Goal: Task Accomplishment & Management: Use online tool/utility

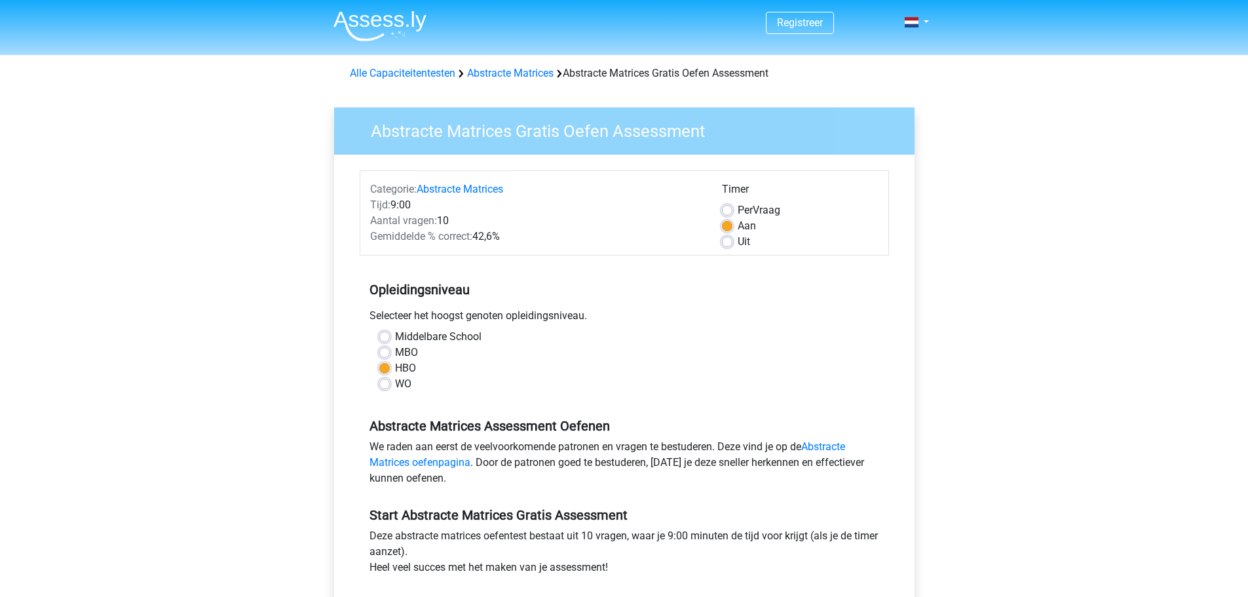
click at [395, 351] on label "MBO" at bounding box center [406, 353] width 23 height 16
click at [383, 351] on input "MBO" at bounding box center [384, 351] width 10 height 13
radio input "true"
click at [395, 370] on label "HBO" at bounding box center [405, 368] width 21 height 16
click at [383, 370] on input "HBO" at bounding box center [384, 366] width 10 height 13
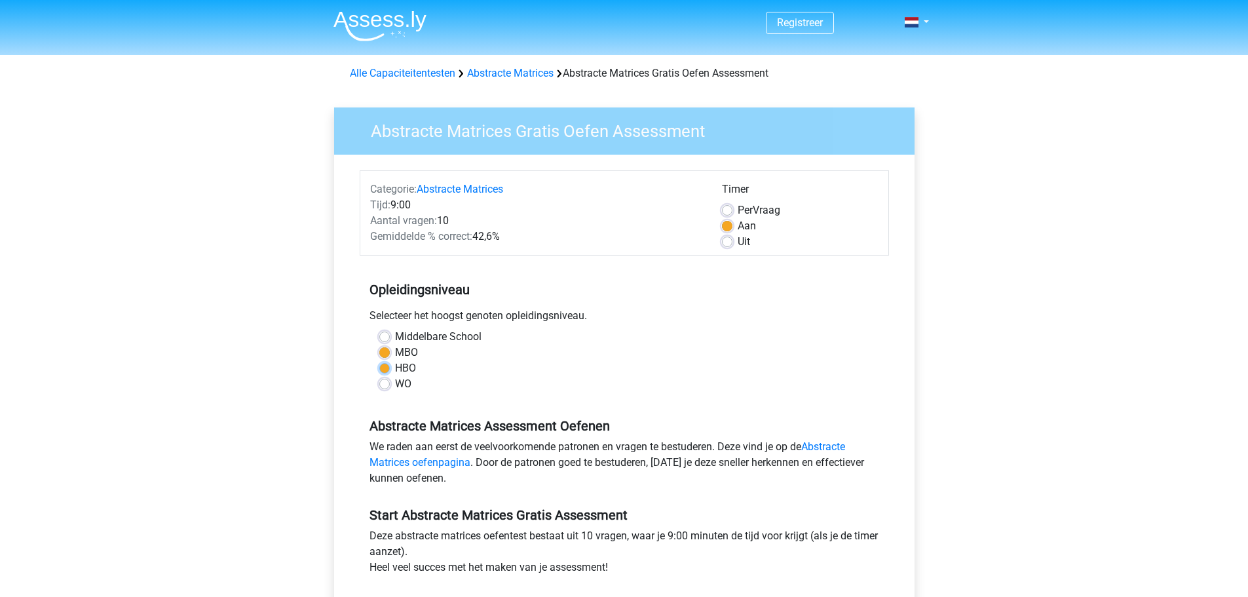
radio input "true"
click at [1085, 362] on div "Registreer Nederlands English" at bounding box center [624, 517] width 1248 height 1035
click at [1062, 296] on div "Registreer Nederlands English" at bounding box center [624, 517] width 1248 height 1035
click at [1063, 296] on div "Registreer Nederlands English" at bounding box center [624, 517] width 1248 height 1035
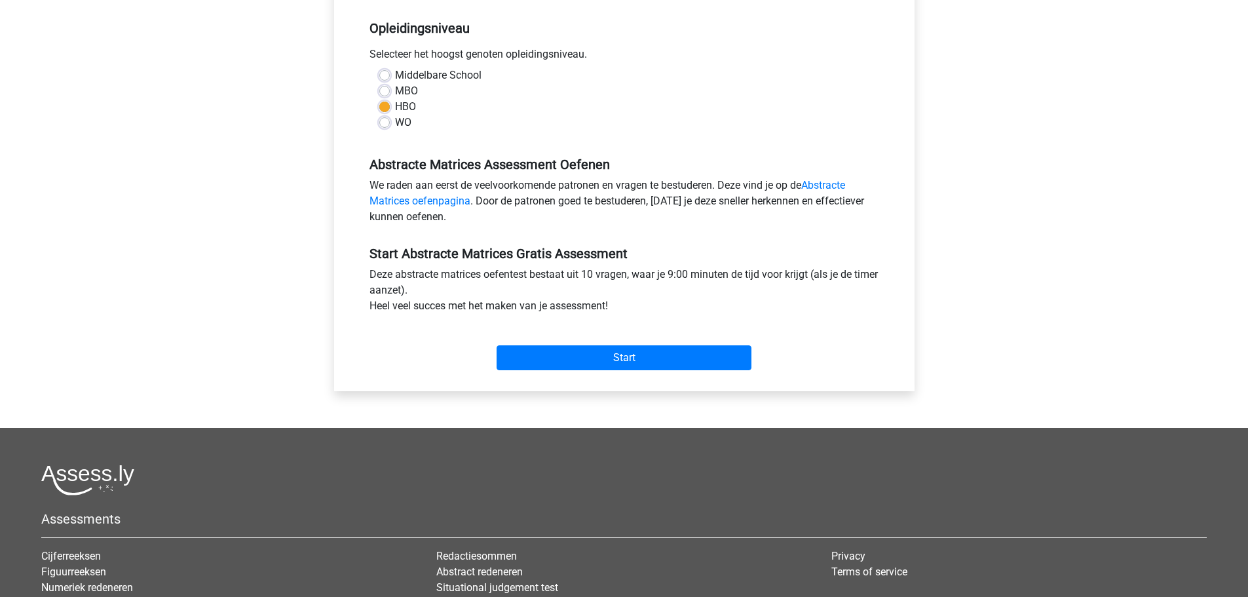
scroll to position [262, 0]
click at [680, 361] on input "Start" at bounding box center [624, 357] width 255 height 25
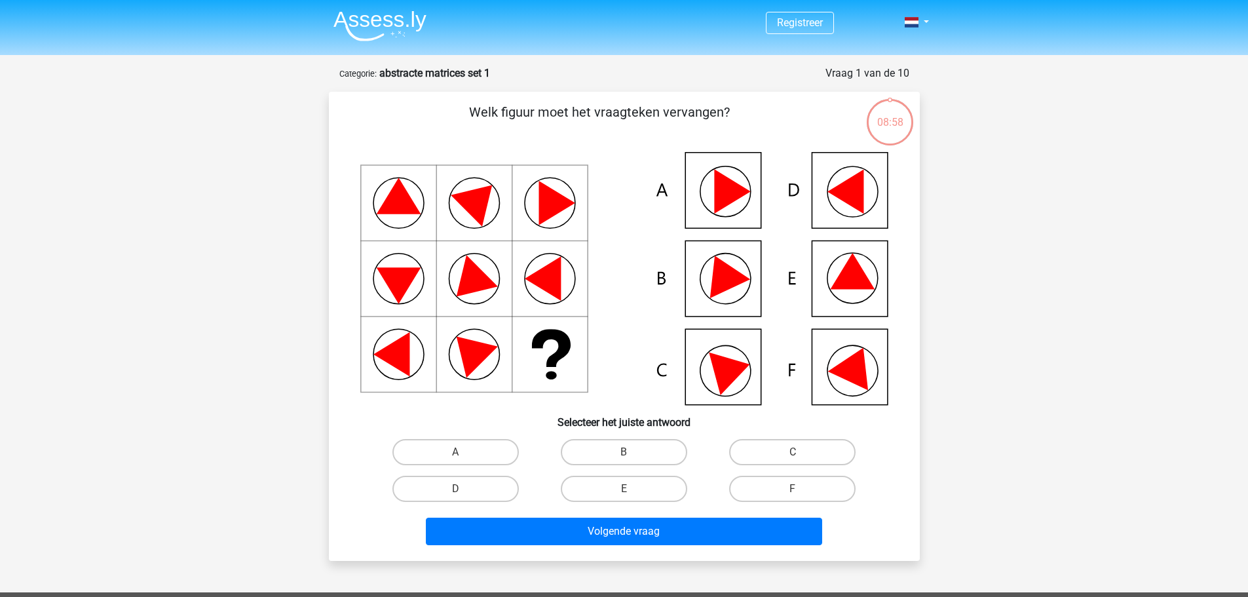
scroll to position [66, 0]
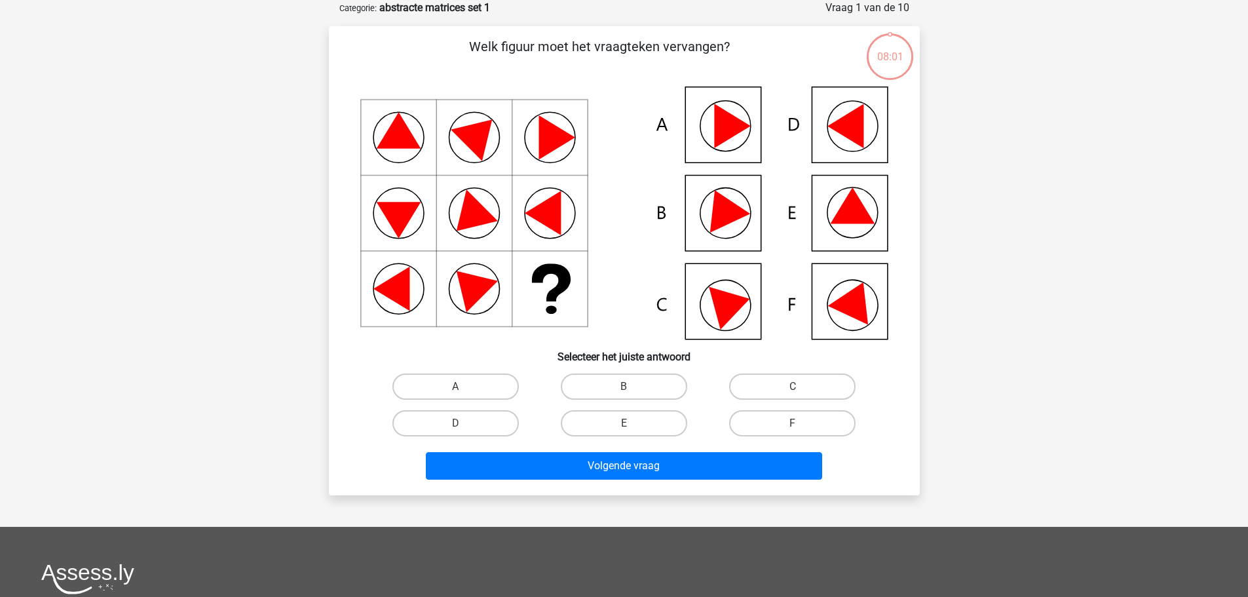
click at [857, 216] on icon at bounding box center [852, 205] width 45 height 36
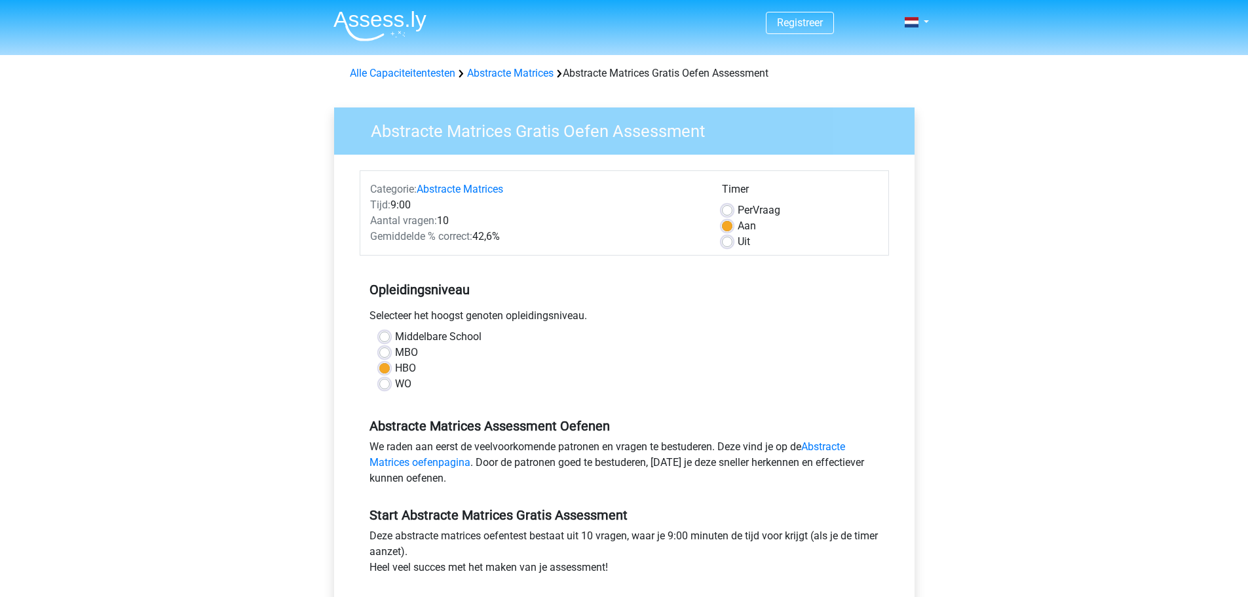
scroll to position [262, 0]
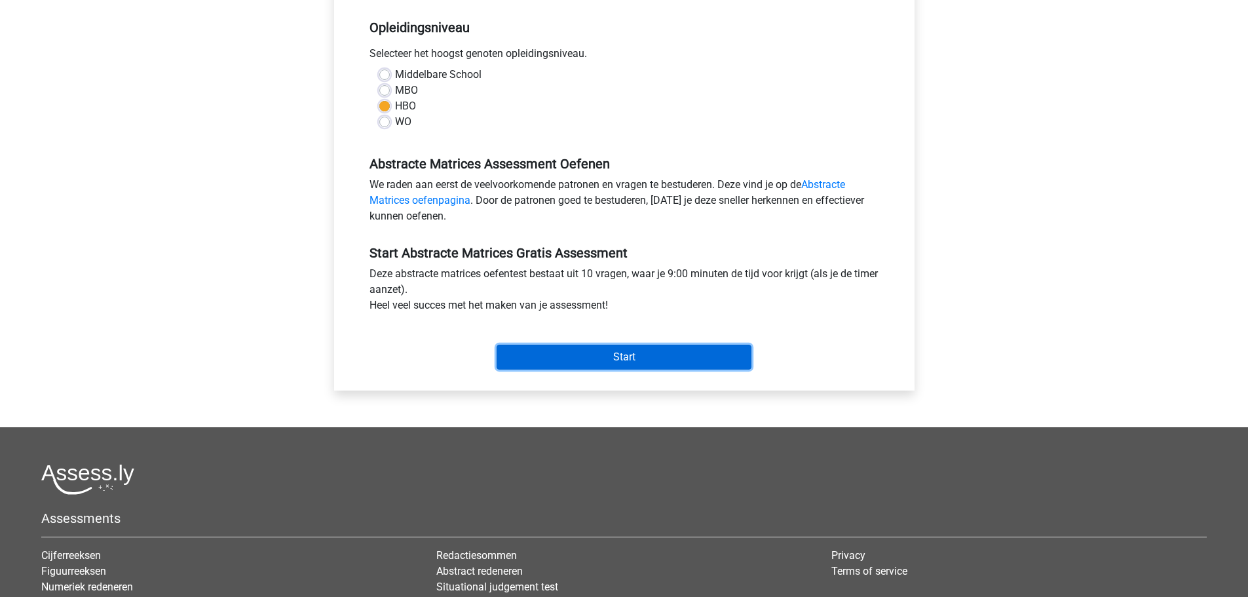
click at [601, 351] on input "Start" at bounding box center [624, 357] width 255 height 25
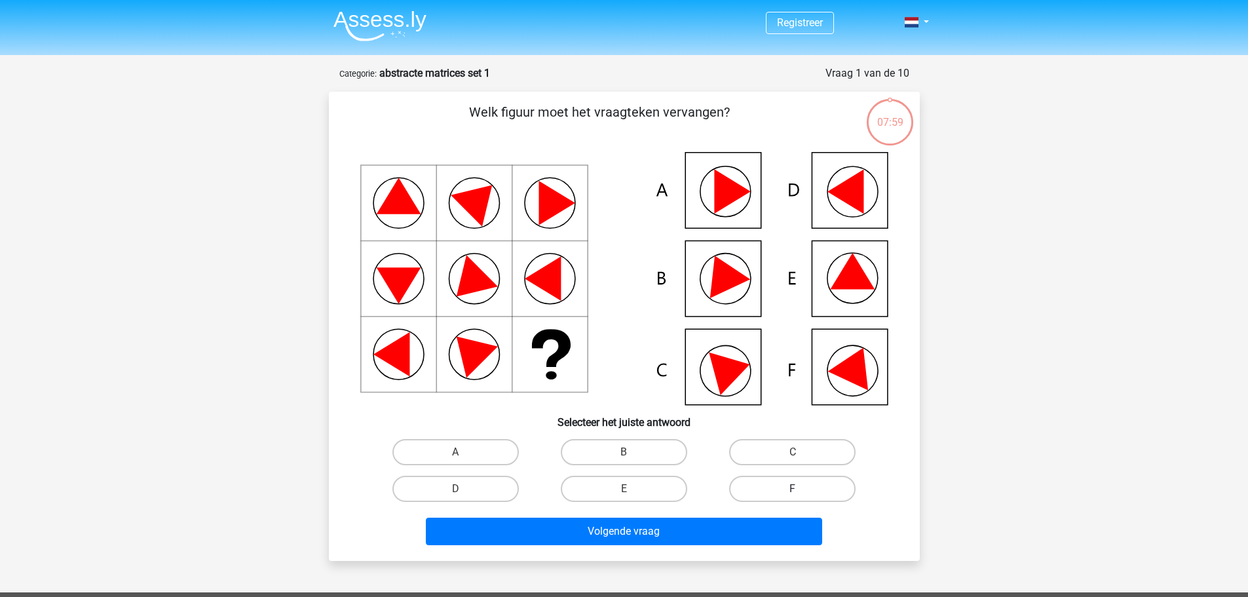
click at [786, 488] on label "F" at bounding box center [792, 489] width 126 height 26
click at [793, 489] on input "F" at bounding box center [797, 493] width 9 height 9
radio input "true"
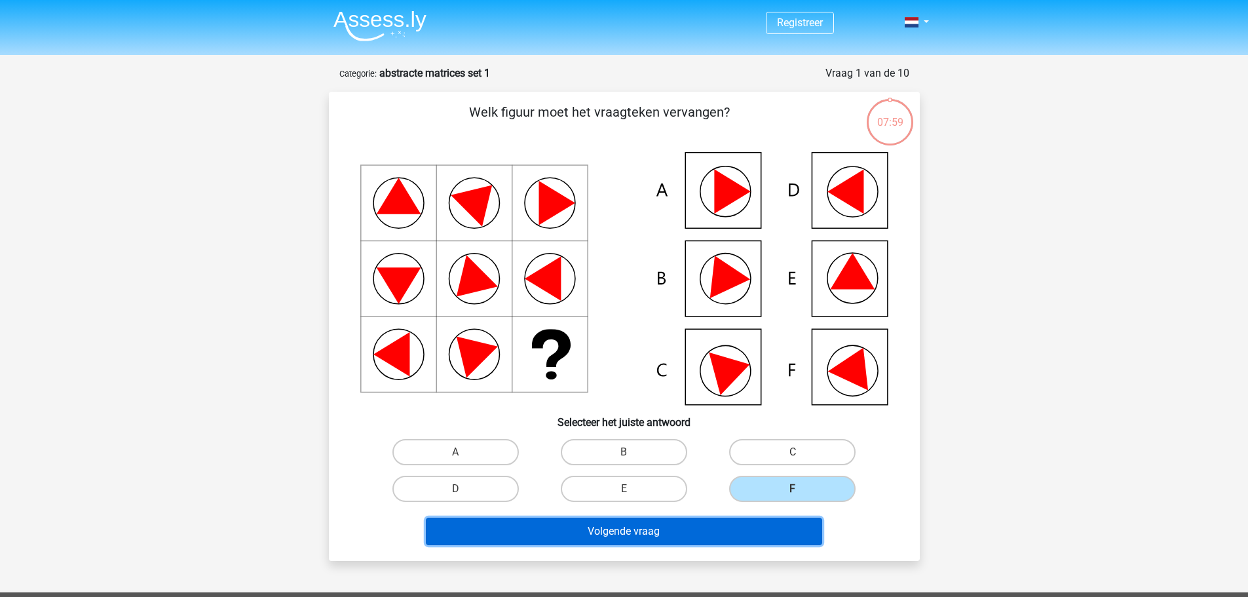
click at [742, 533] on button "Volgende vraag" at bounding box center [624, 532] width 396 height 28
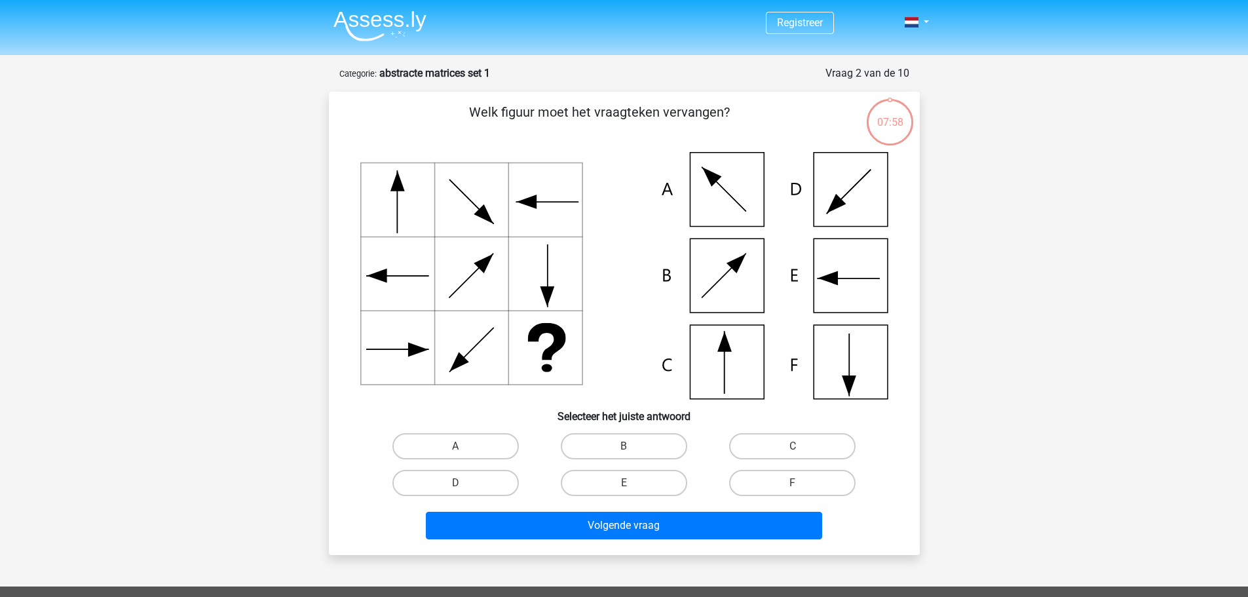
scroll to position [66, 0]
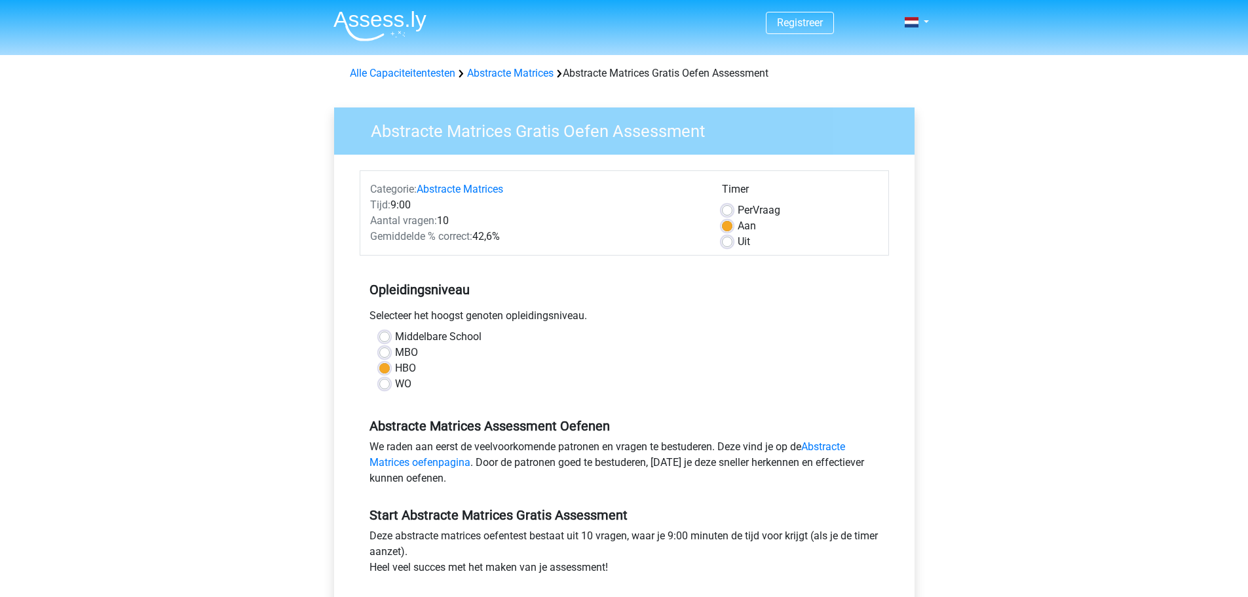
scroll to position [262, 0]
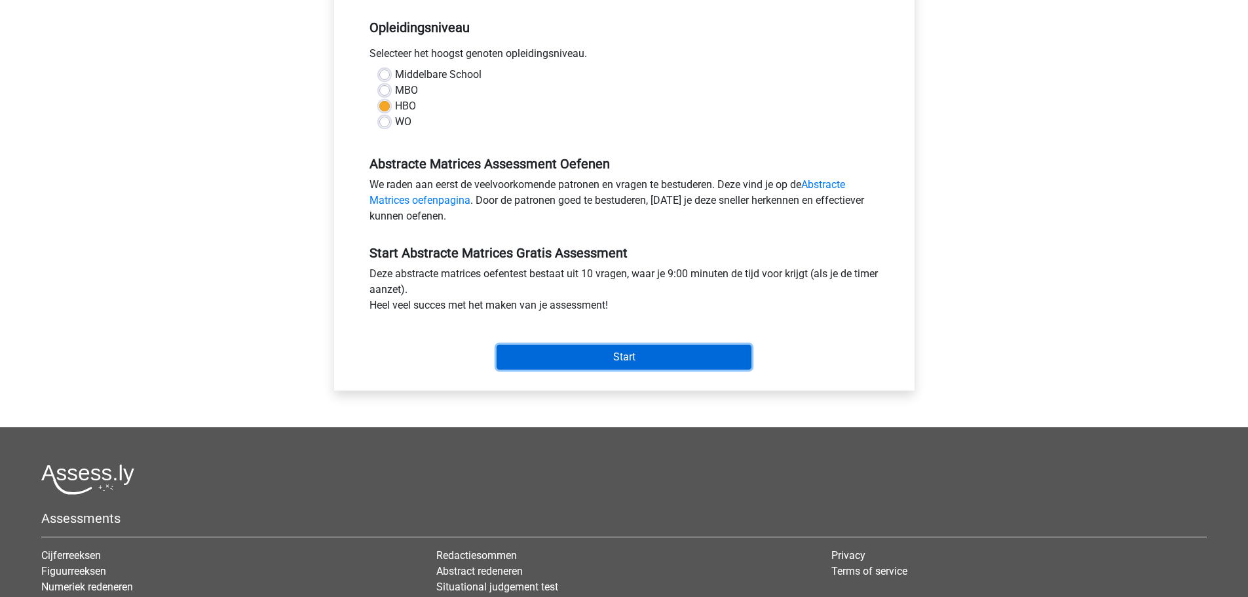
click at [676, 359] on input "Start" at bounding box center [624, 357] width 255 height 25
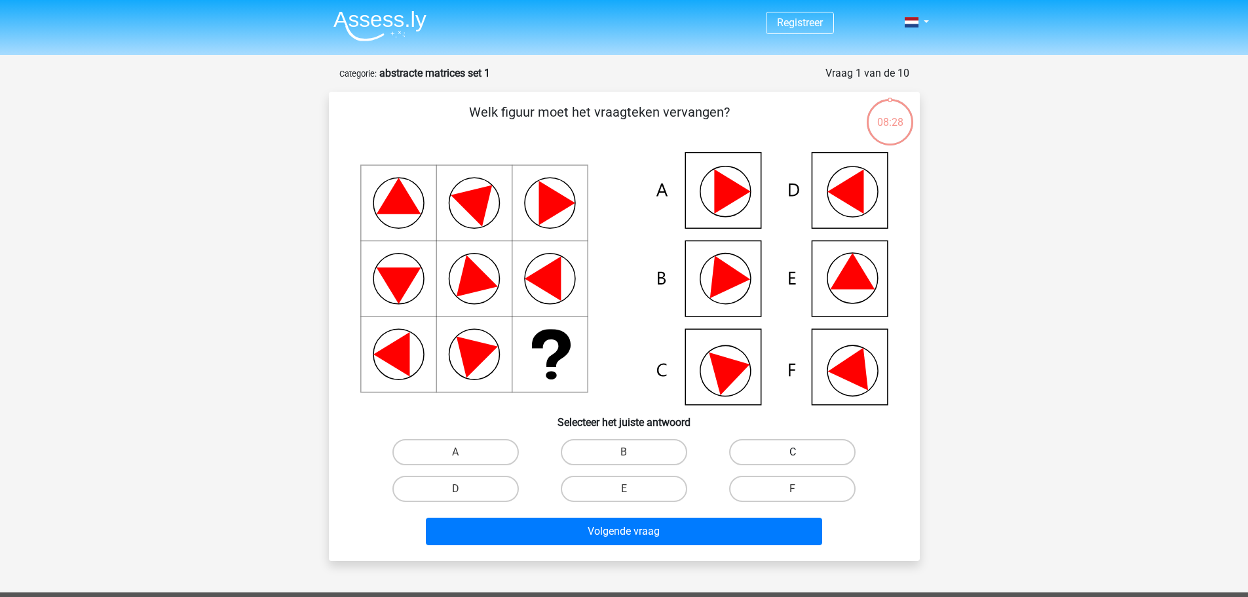
click at [780, 459] on label "C" at bounding box center [792, 452] width 126 height 26
click at [793, 459] on input "C" at bounding box center [797, 456] width 9 height 9
radio input "true"
click at [743, 497] on label "F" at bounding box center [792, 489] width 126 height 26
click at [793, 497] on input "F" at bounding box center [797, 493] width 9 height 9
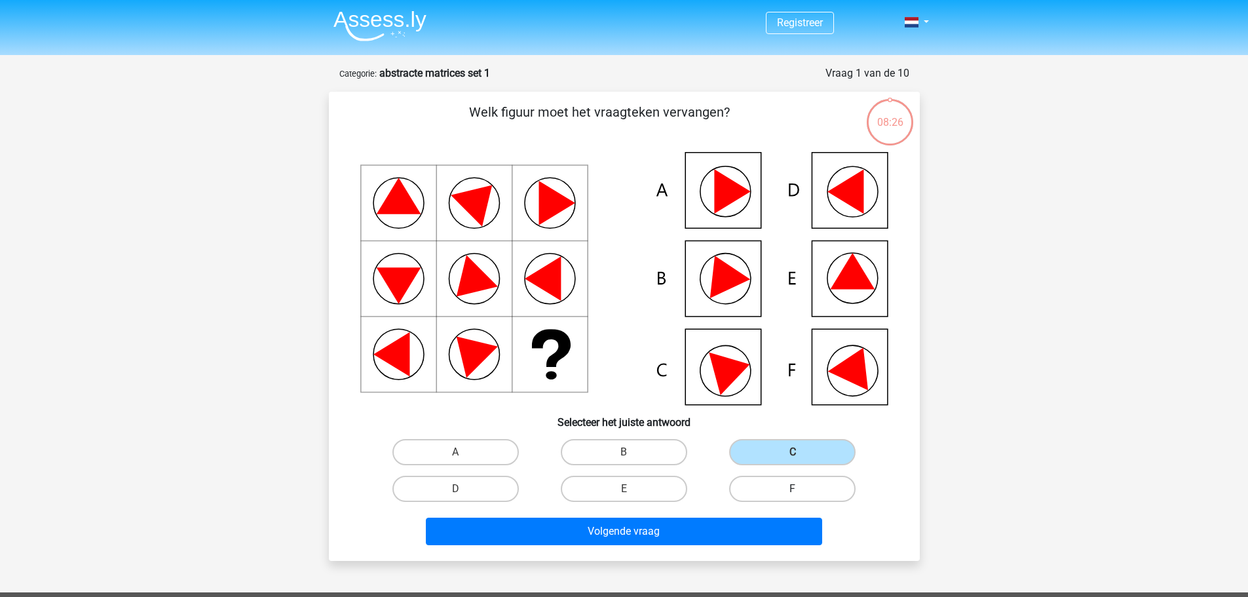
radio input "true"
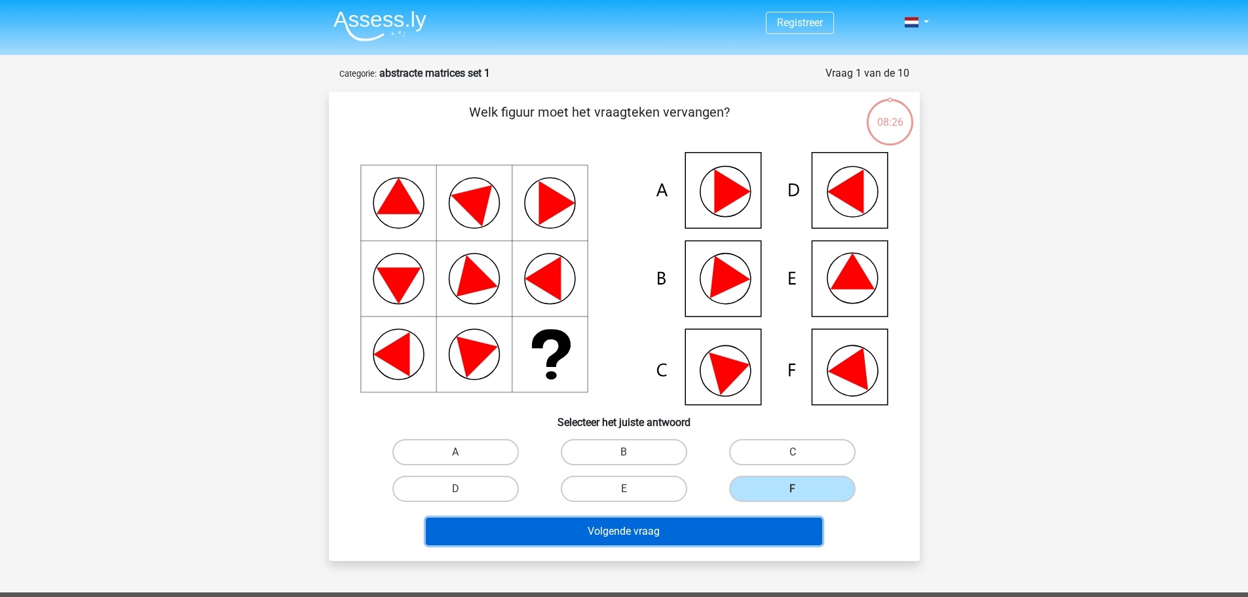
click at [711, 527] on button "Volgende vraag" at bounding box center [624, 532] width 396 height 28
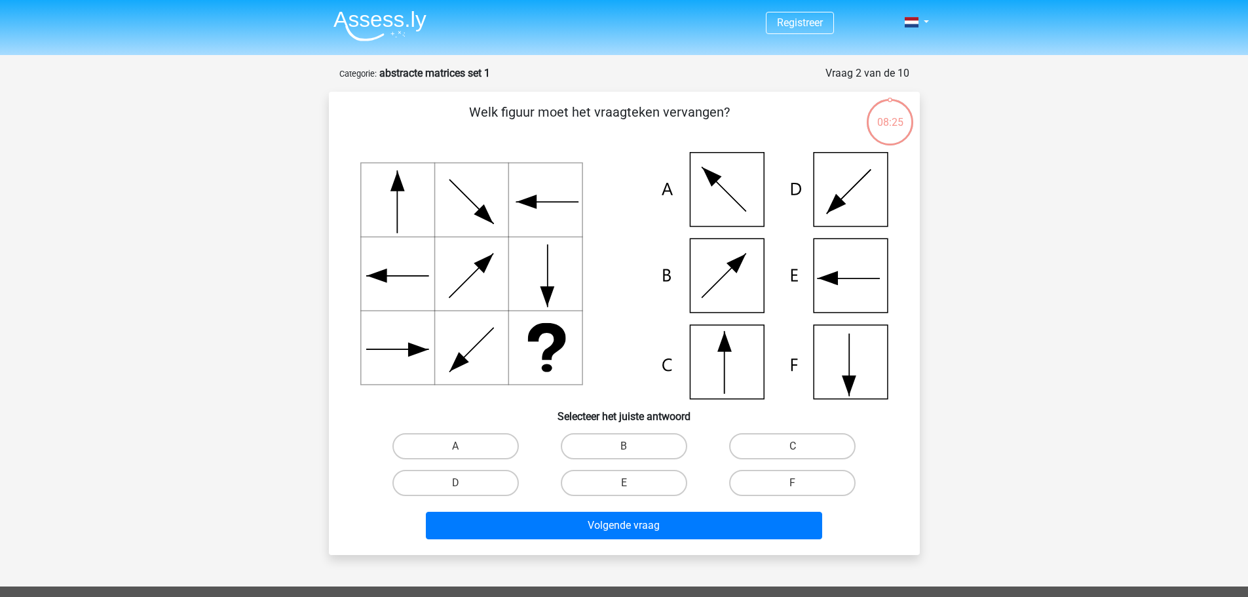
scroll to position [66, 0]
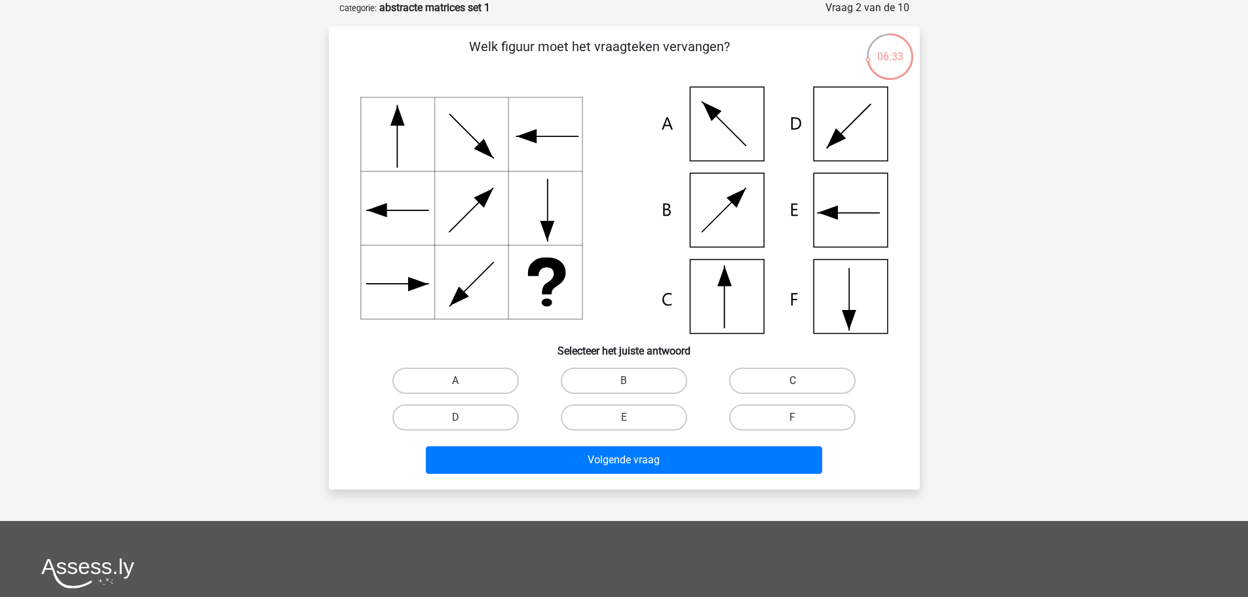
click at [790, 381] on label "C" at bounding box center [792, 381] width 126 height 26
click at [793, 381] on input "C" at bounding box center [797, 385] width 9 height 9
radio input "true"
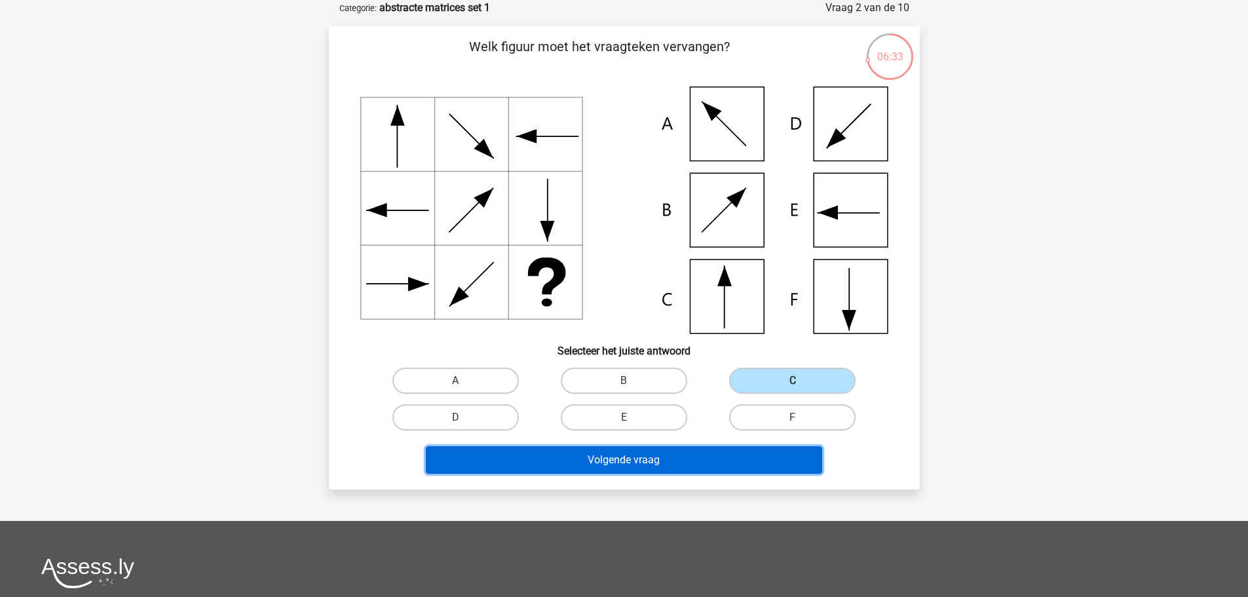
click at [697, 459] on button "Volgende vraag" at bounding box center [624, 460] width 396 height 28
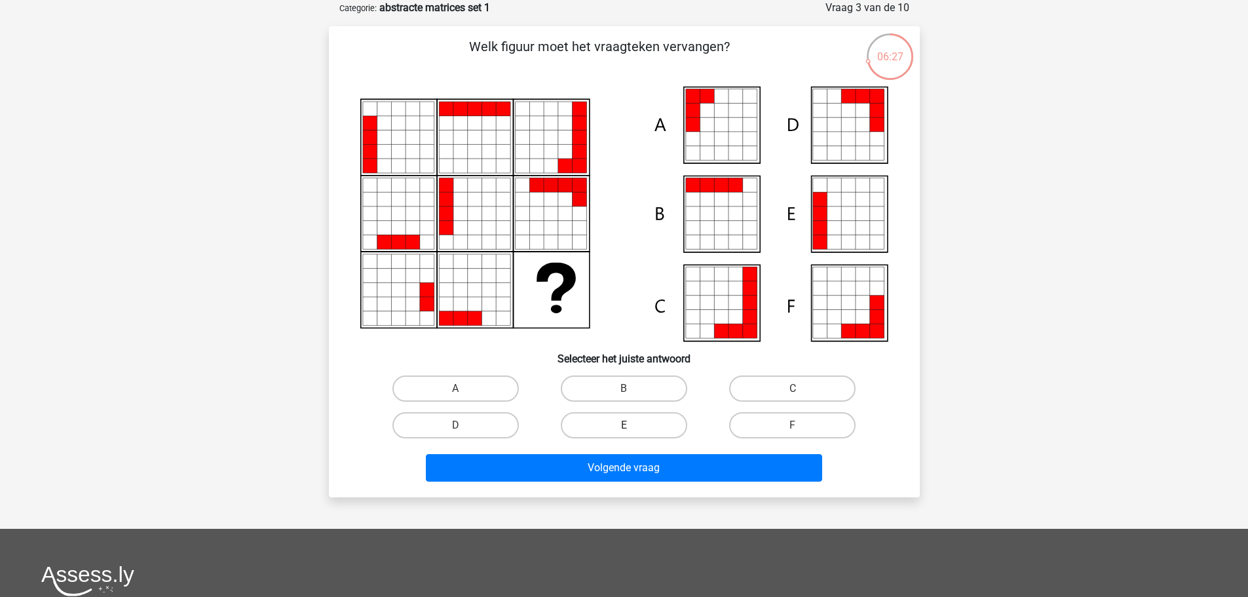
click at [651, 428] on label "E" at bounding box center [624, 425] width 126 height 26
click at [632, 428] on input "E" at bounding box center [628, 429] width 9 height 9
radio input "true"
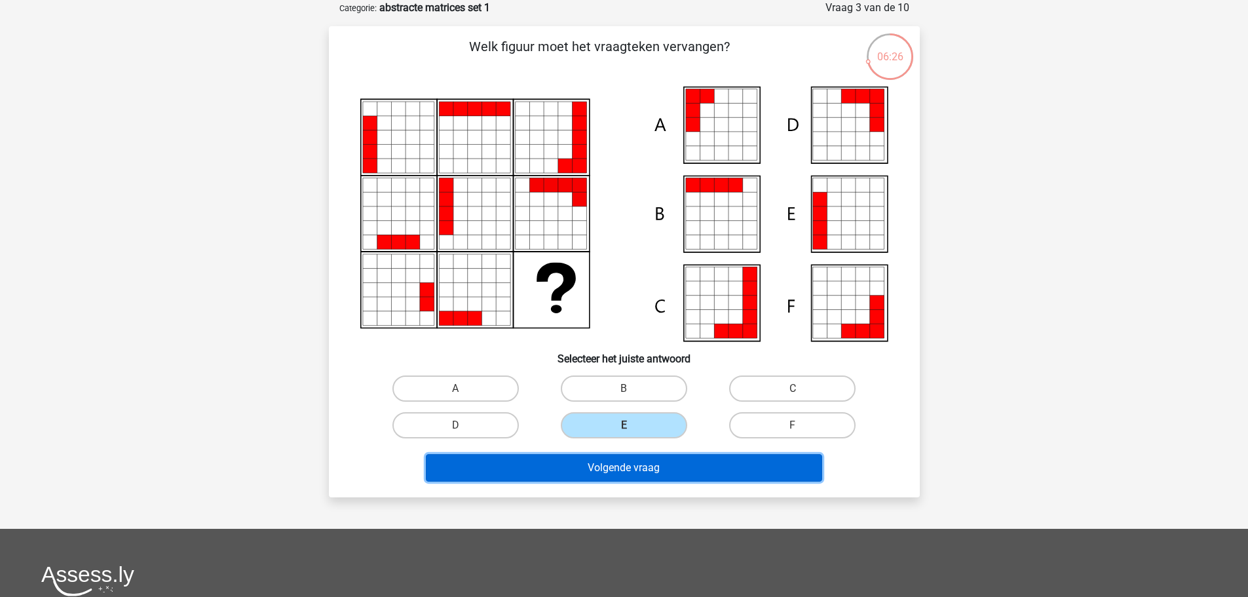
click at [651, 458] on button "Volgende vraag" at bounding box center [624, 468] width 396 height 28
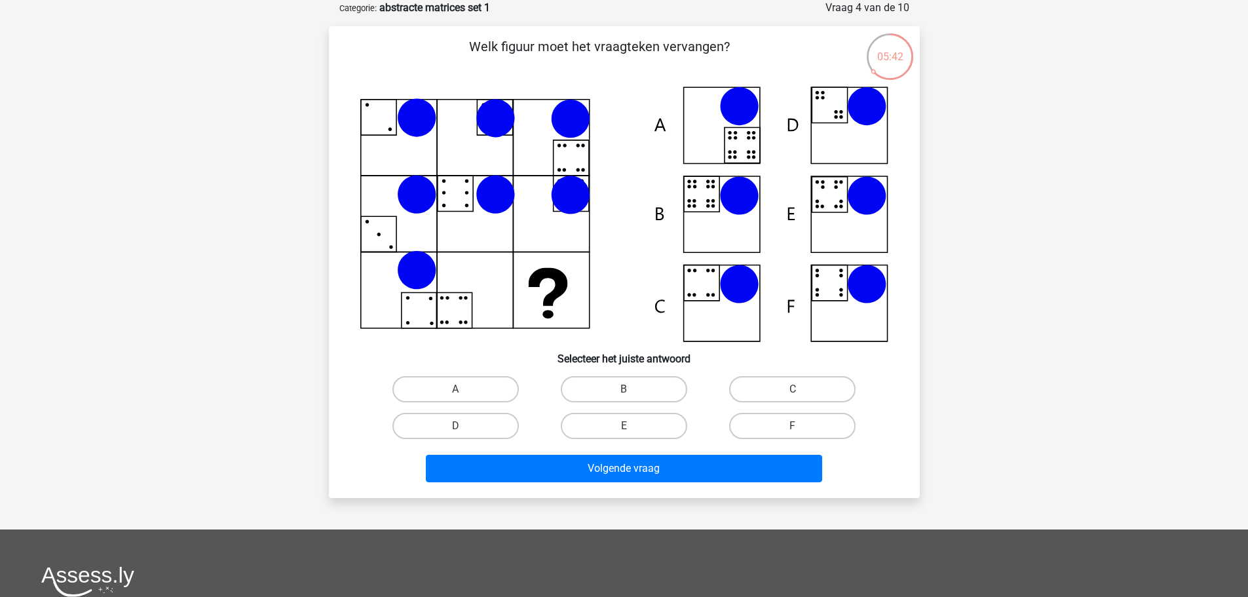
click at [843, 214] on icon at bounding box center [624, 215] width 528 height 256
click at [646, 429] on label "E" at bounding box center [624, 426] width 126 height 26
click at [632, 429] on input "E" at bounding box center [628, 430] width 9 height 9
radio input "true"
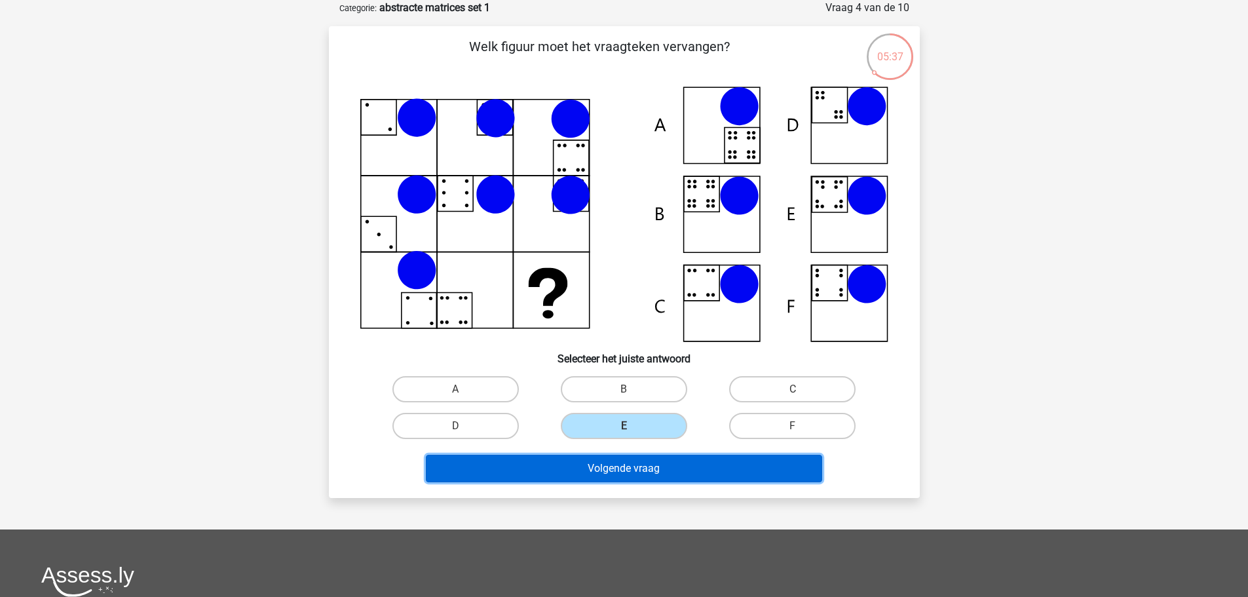
click at [630, 468] on button "Volgende vraag" at bounding box center [624, 469] width 396 height 28
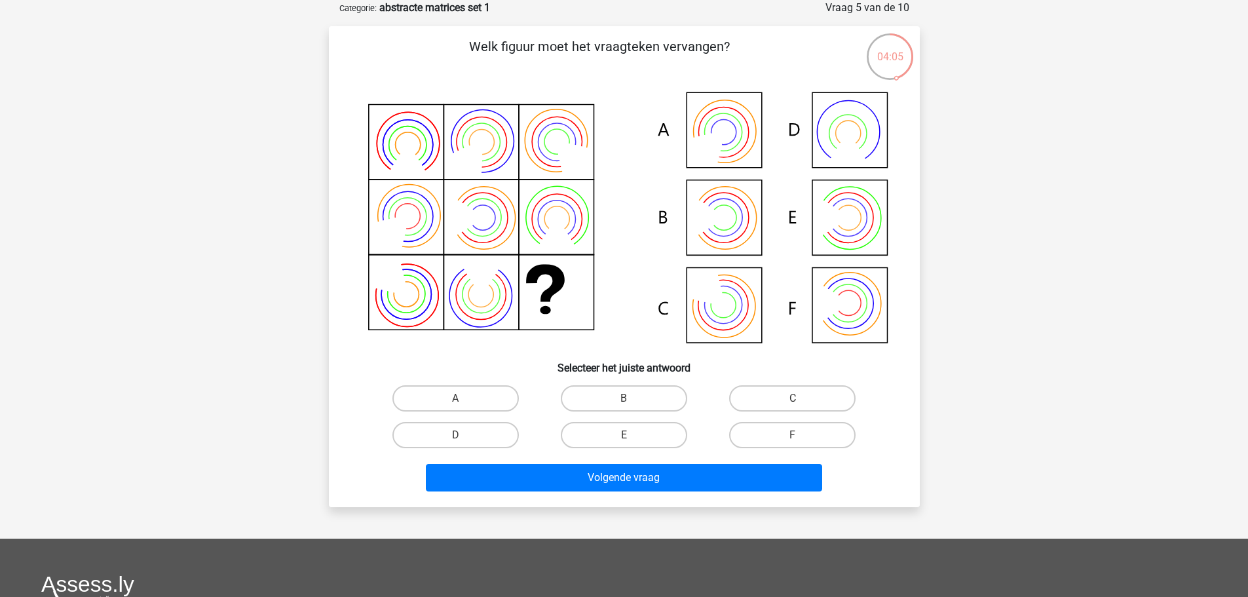
click at [730, 307] on icon at bounding box center [624, 219] width 528 height 265
click at [809, 393] on label "C" at bounding box center [792, 398] width 126 height 26
click at [801, 398] on input "C" at bounding box center [797, 402] width 9 height 9
radio input "true"
